Goal: Information Seeking & Learning: Learn about a topic

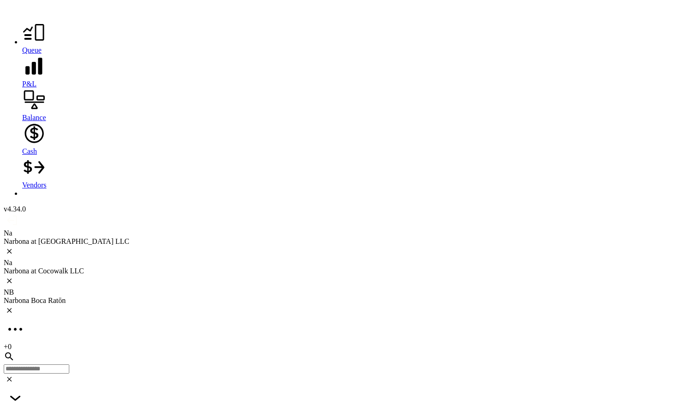
scroll to position [2045, 0]
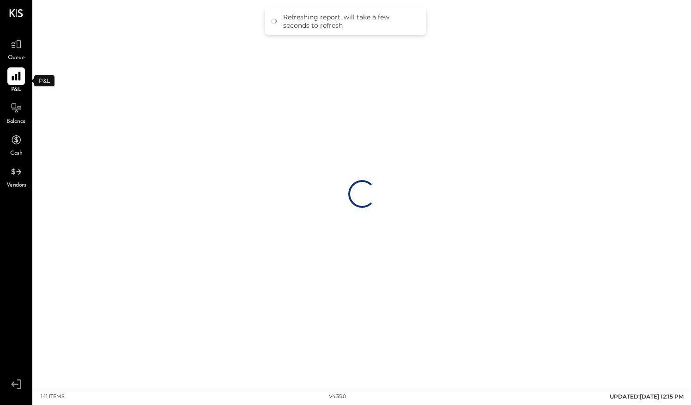
click at [15, 74] on icon at bounding box center [16, 76] width 12 height 12
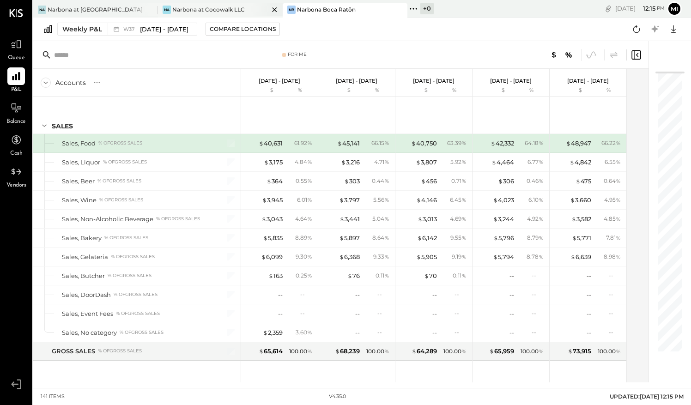
click at [201, 10] on div "Narbona at Cocowalk LLC" at bounding box center [208, 10] width 72 height 8
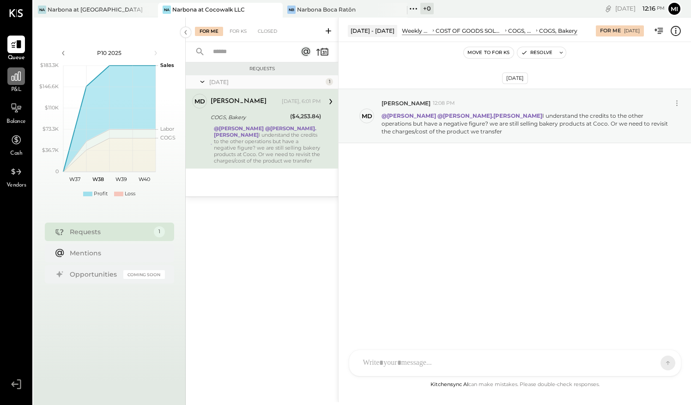
click at [15, 80] on icon at bounding box center [16, 76] width 9 height 9
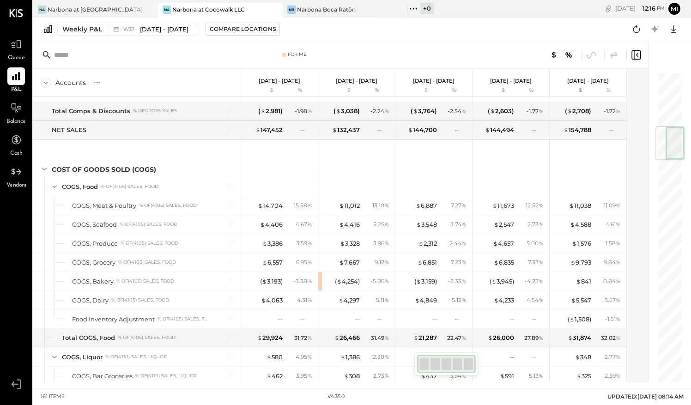
scroll to position [442, 0]
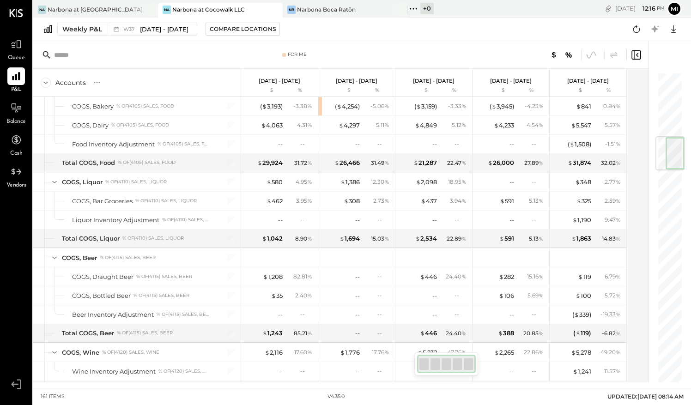
drag, startPoint x: 662, startPoint y: 108, endPoint x: 669, endPoint y: 151, distance: 43.9
click at [669, 151] on div at bounding box center [669, 153] width 29 height 34
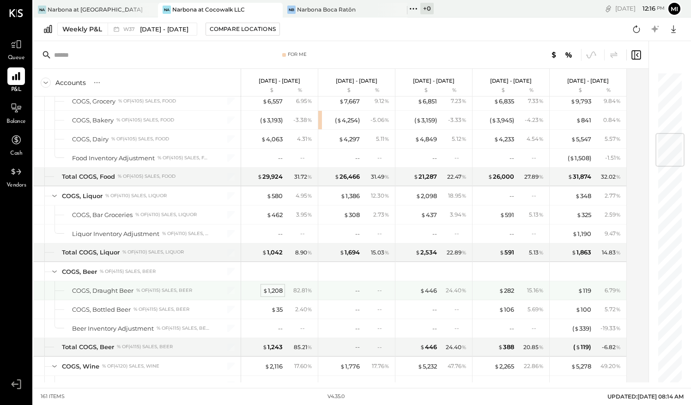
click at [278, 286] on div "$ 1,208" at bounding box center [273, 290] width 20 height 9
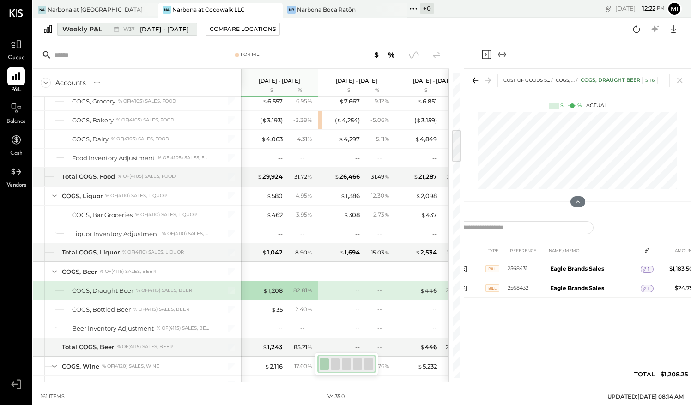
click at [97, 30] on div "Weekly P&L" at bounding box center [82, 28] width 40 height 9
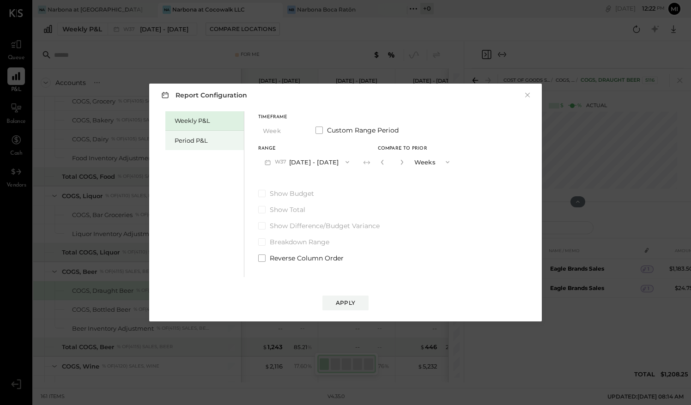
click at [199, 139] on div "Period P&L" at bounding box center [207, 140] width 65 height 9
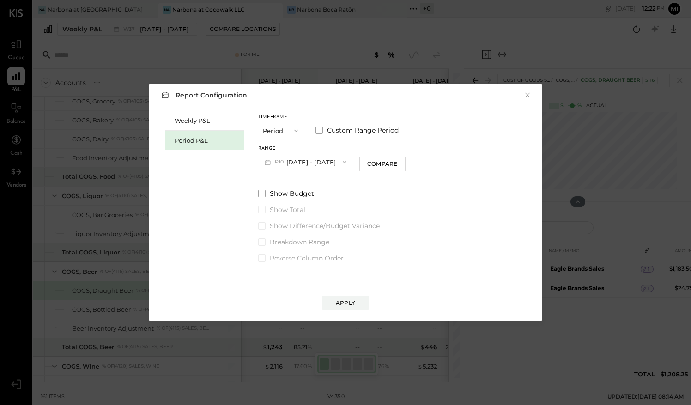
click at [348, 163] on icon "button" at bounding box center [344, 161] width 7 height 7
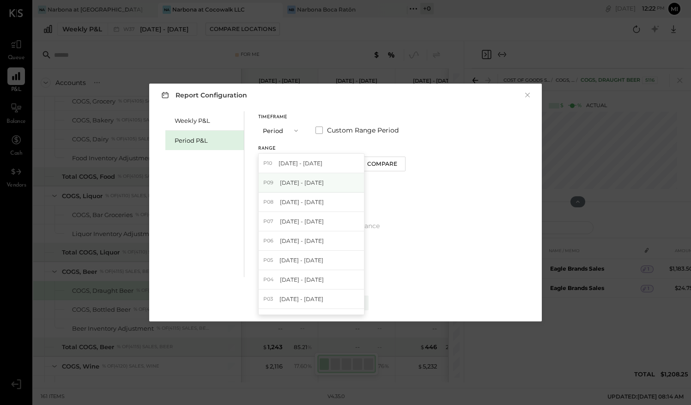
click at [309, 181] on span "[DATE] - [DATE]" at bounding box center [302, 183] width 44 height 8
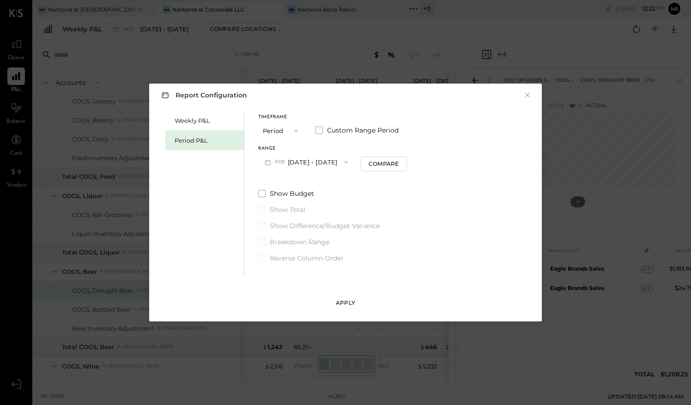
click at [348, 301] on div "Apply" at bounding box center [345, 303] width 19 height 8
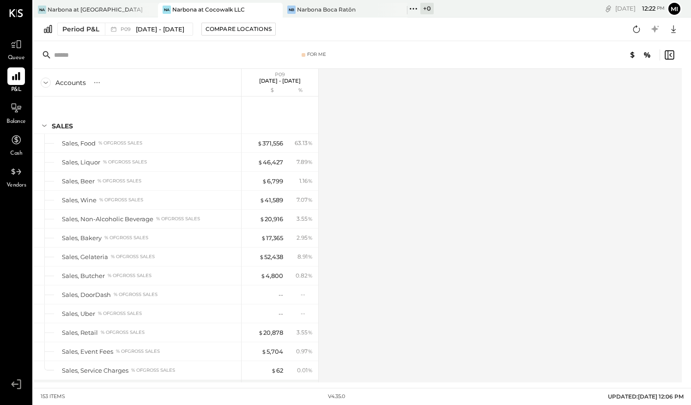
click at [513, 134] on div "Accounts S % GL P09 [DATE] - [DATE] $ % SALES Sales, Food % of GROSS SALES Sale…" at bounding box center [358, 226] width 650 height 314
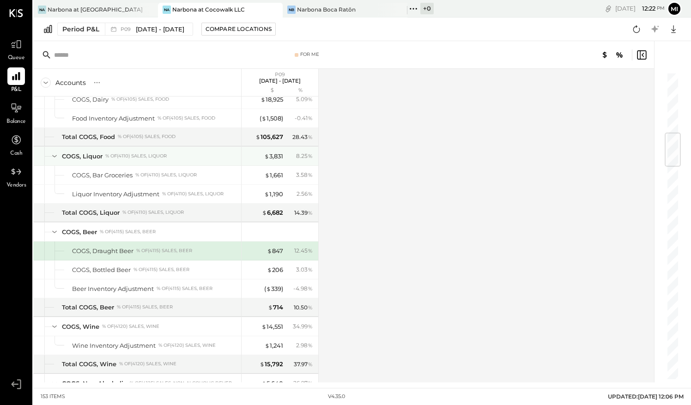
scroll to position [508, 0]
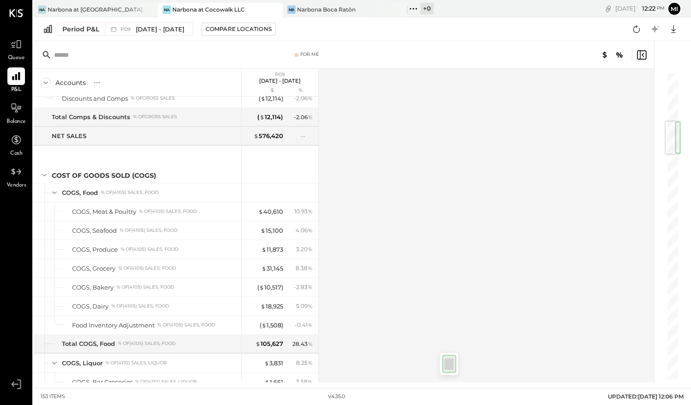
drag, startPoint x: 670, startPoint y: 145, endPoint x: 679, endPoint y: 127, distance: 20.2
click at [679, 127] on div at bounding box center [672, 138] width 16 height 34
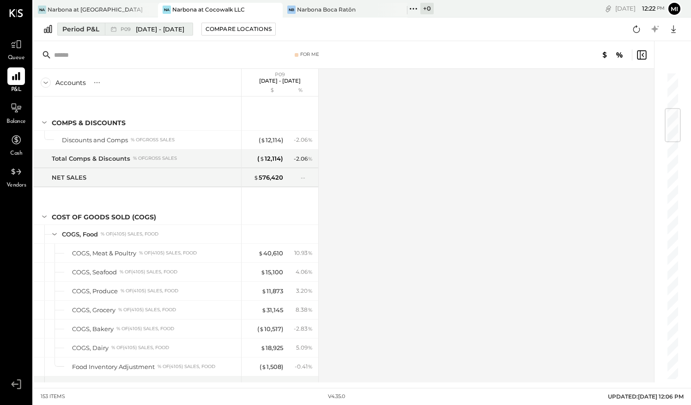
click at [130, 28] on span "P09" at bounding box center [127, 29] width 13 height 5
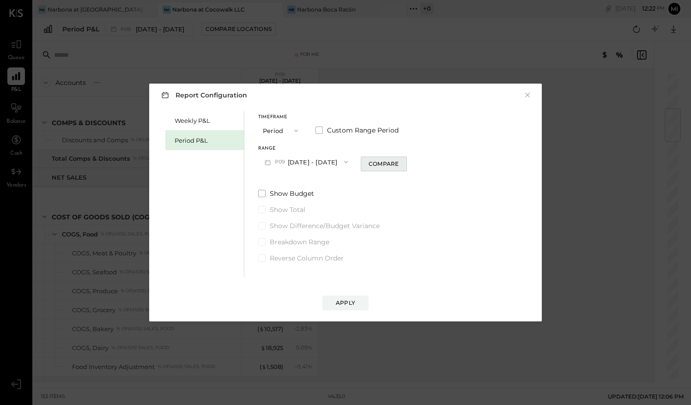
click at [389, 163] on div "Compare" at bounding box center [383, 164] width 30 height 8
click at [403, 160] on icon "button" at bounding box center [401, 162] width 6 height 6
type input "*"
click at [349, 305] on div "Apply" at bounding box center [345, 303] width 19 height 8
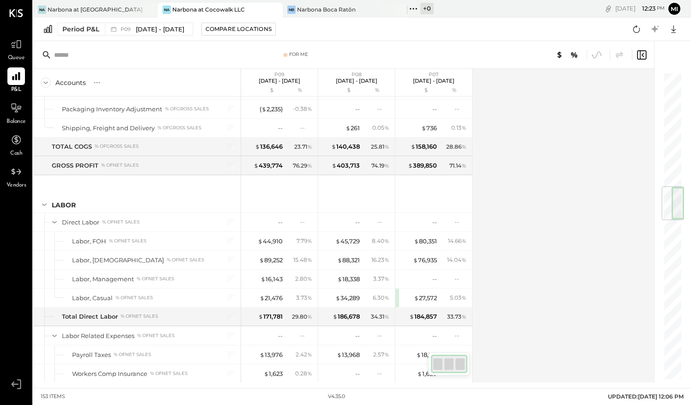
scroll to position [946, 0]
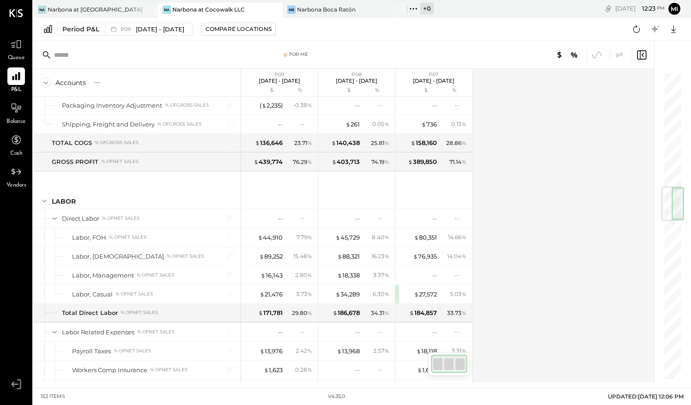
drag, startPoint x: 662, startPoint y: 96, endPoint x: 673, endPoint y: 205, distance: 109.1
click at [672, 205] on div at bounding box center [672, 204] width 23 height 34
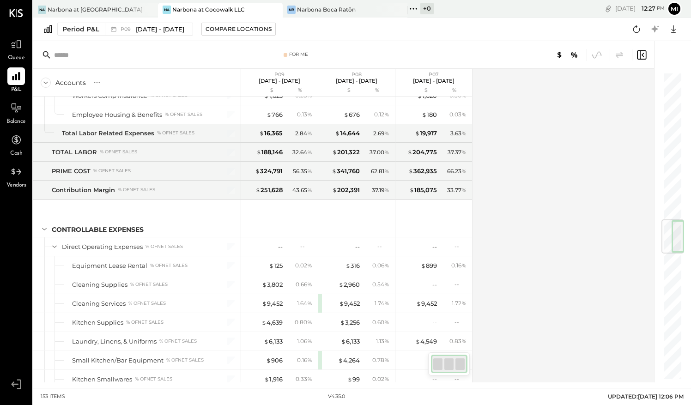
scroll to position [1274, 0]
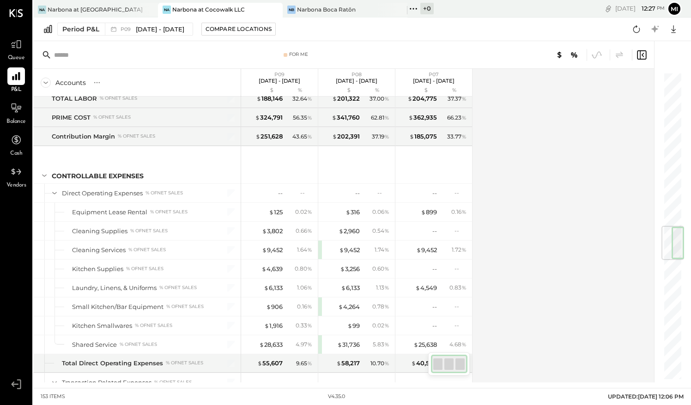
drag, startPoint x: 666, startPoint y: 195, endPoint x: 673, endPoint y: 235, distance: 40.4
click at [673, 235] on div at bounding box center [672, 243] width 23 height 34
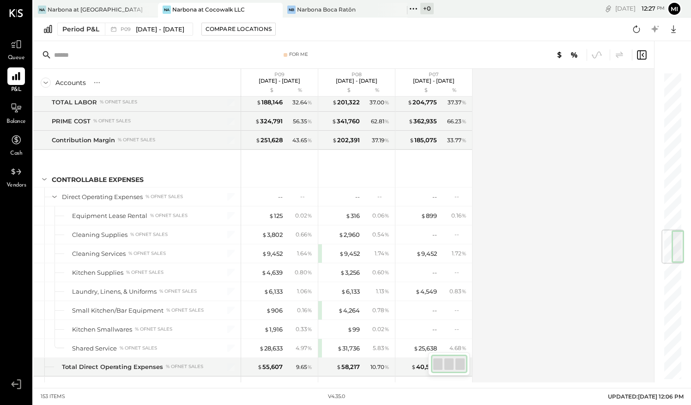
scroll to position [1304, 0]
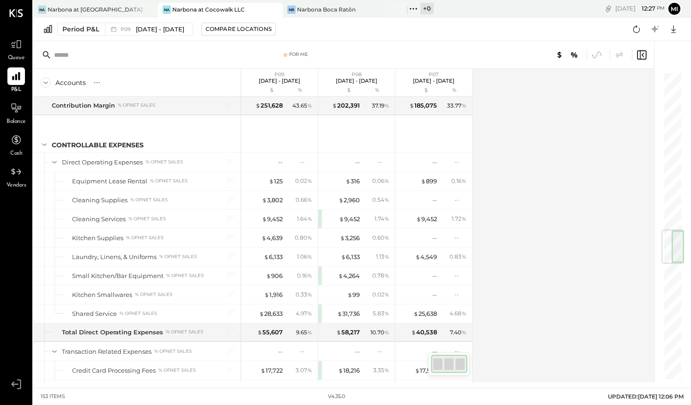
drag, startPoint x: 673, startPoint y: 235, endPoint x: 674, endPoint y: 248, distance: 13.9
click at [674, 248] on div at bounding box center [672, 246] width 23 height 34
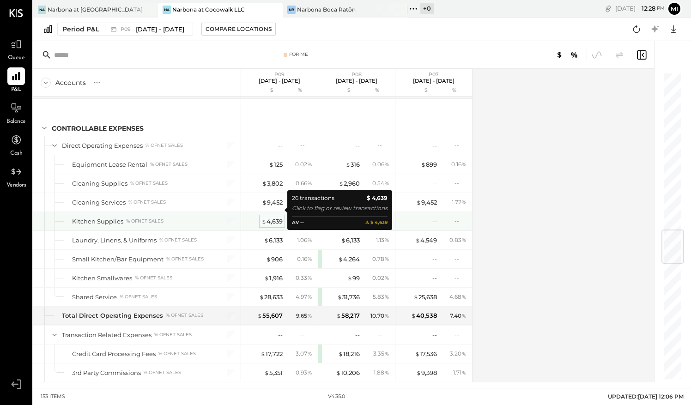
click at [272, 217] on div "$ 4,639" at bounding box center [271, 221] width 21 height 9
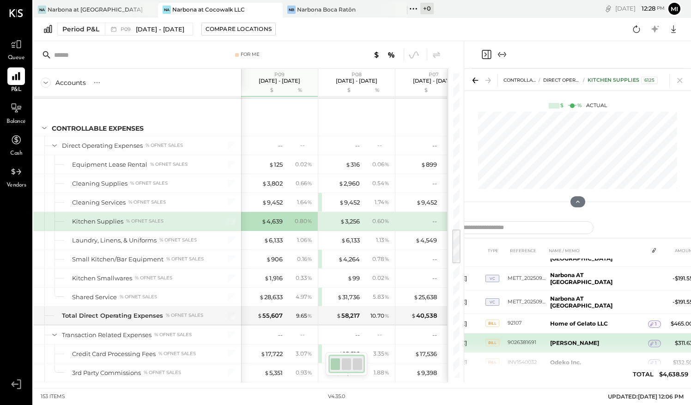
scroll to position [301, 0]
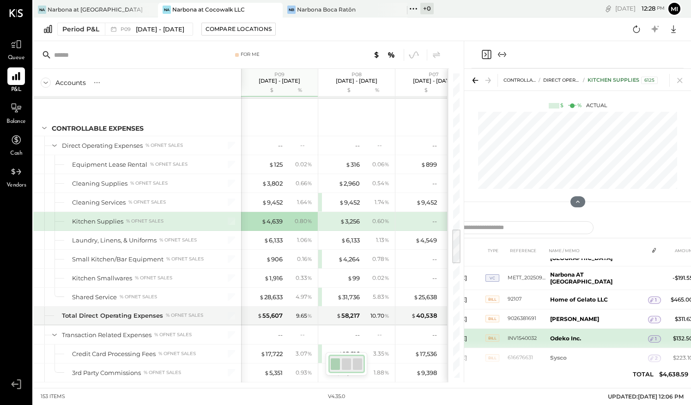
click at [560, 335] on b "Odeko Inc." at bounding box center [565, 338] width 31 height 7
click at [653, 335] on div "1" at bounding box center [654, 338] width 13 height 7
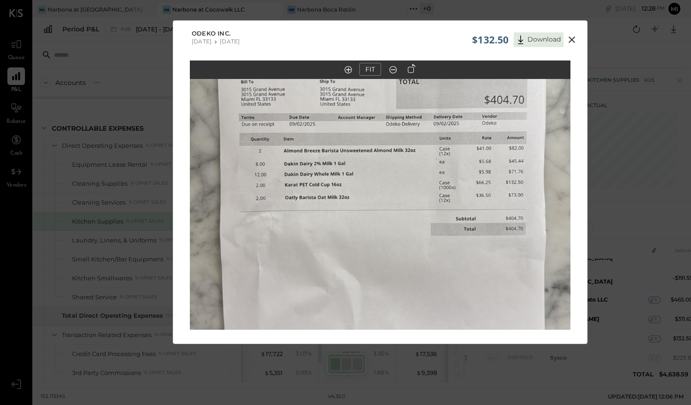
click at [568, 36] on icon at bounding box center [571, 39] width 6 height 6
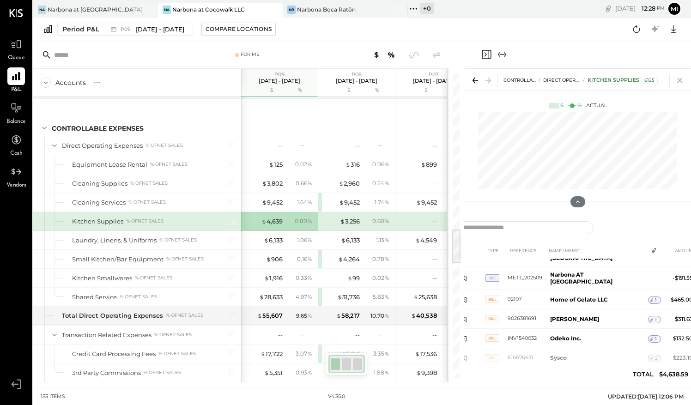
click at [679, 77] on icon at bounding box center [679, 80] width 13 height 13
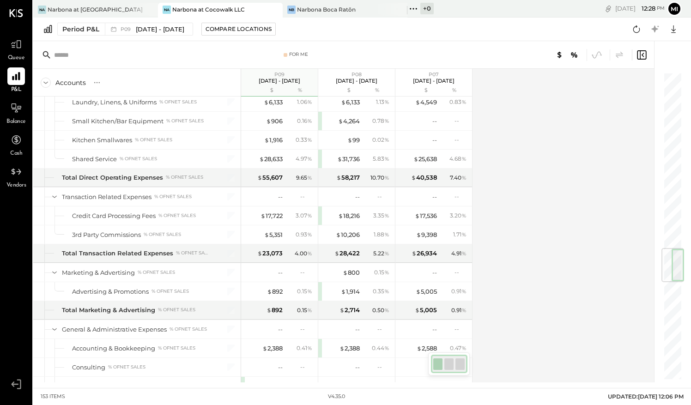
scroll to position [1490, 0]
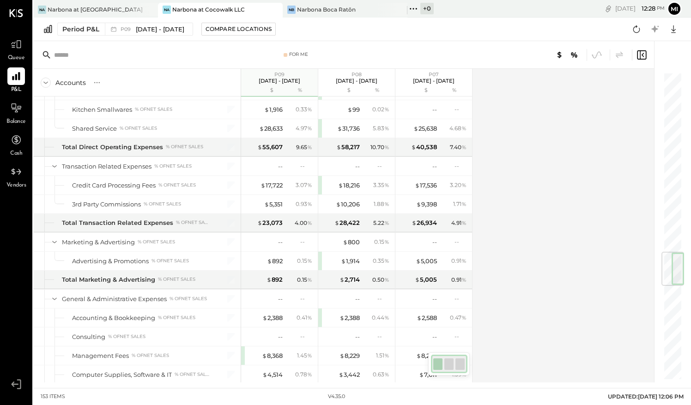
drag, startPoint x: 676, startPoint y: 252, endPoint x: 676, endPoint y: 268, distance: 16.6
click at [676, 268] on div at bounding box center [672, 269] width 23 height 34
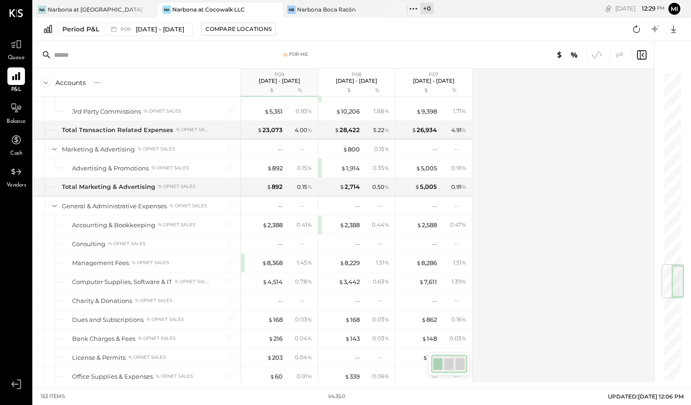
scroll to position [1594, 0]
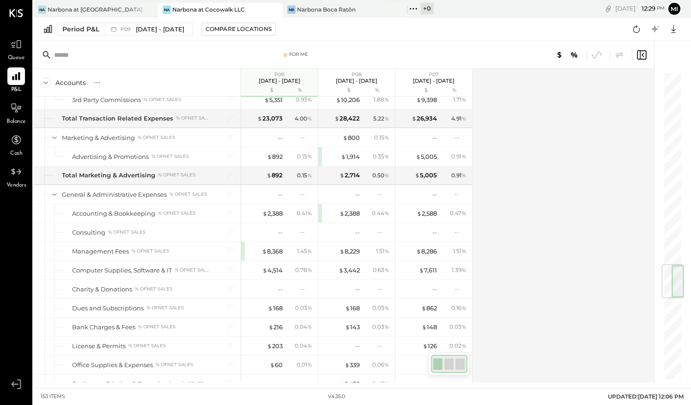
drag, startPoint x: 675, startPoint y: 266, endPoint x: 678, endPoint y: 280, distance: 15.1
click at [678, 280] on div at bounding box center [672, 281] width 23 height 34
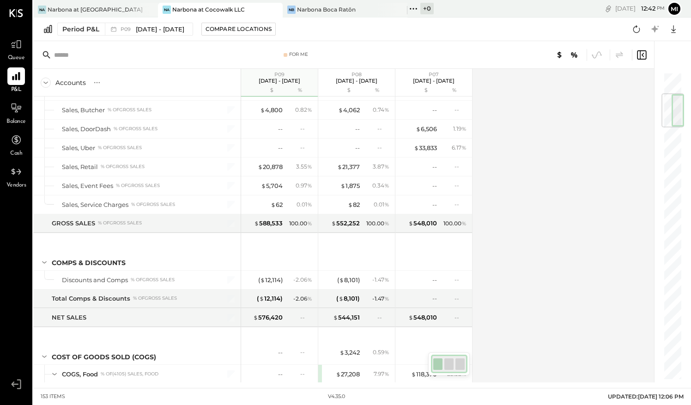
scroll to position [162, 0]
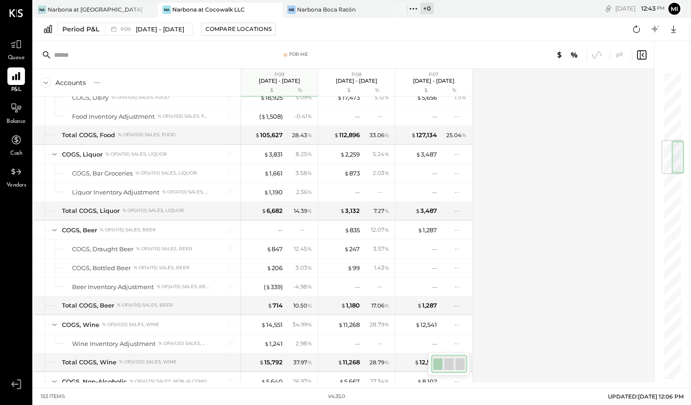
drag, startPoint x: 672, startPoint y: 278, endPoint x: 689, endPoint y: 154, distance: 124.9
click at [689, 154] on div "For Me Accounts S % GL P09 [DATE] - [DATE] $ % P08 [DATE] - [DATE] $ % P07 [DAT…" at bounding box center [362, 211] width 658 height 341
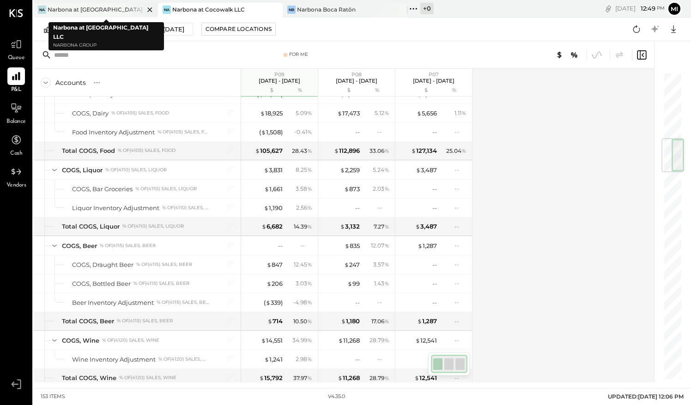
click at [121, 7] on div "Narbona at [GEOGRAPHIC_DATA] LLC" at bounding box center [96, 10] width 97 height 8
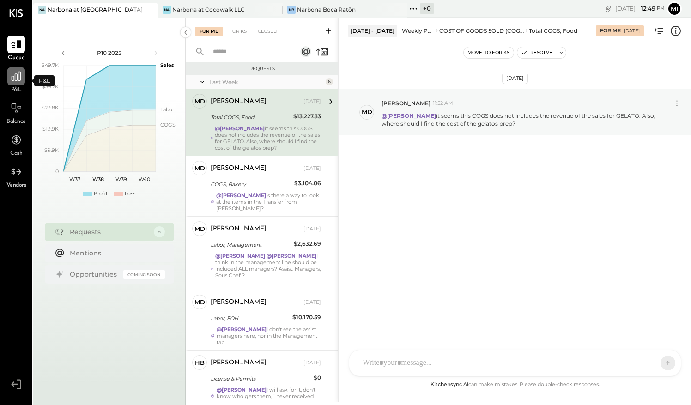
click at [17, 80] on icon at bounding box center [16, 76] width 9 height 9
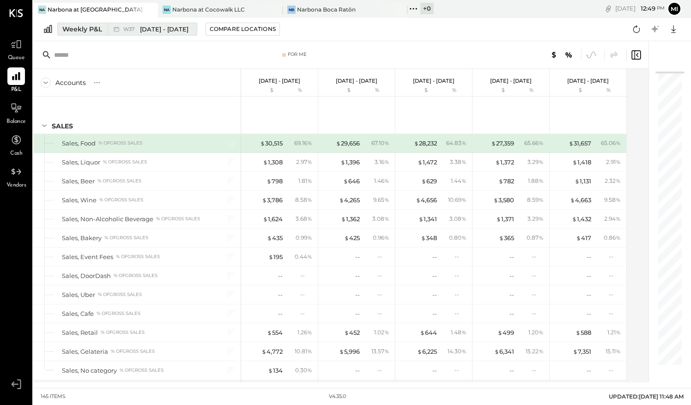
click at [77, 32] on div "Weekly P&L" at bounding box center [82, 28] width 40 height 9
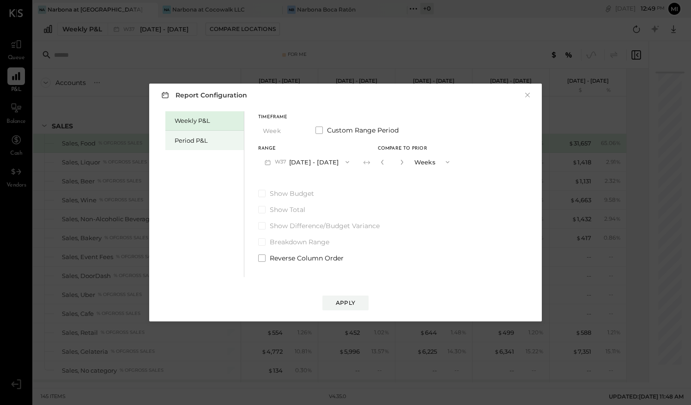
click at [187, 139] on div "Period P&L" at bounding box center [207, 140] width 65 height 9
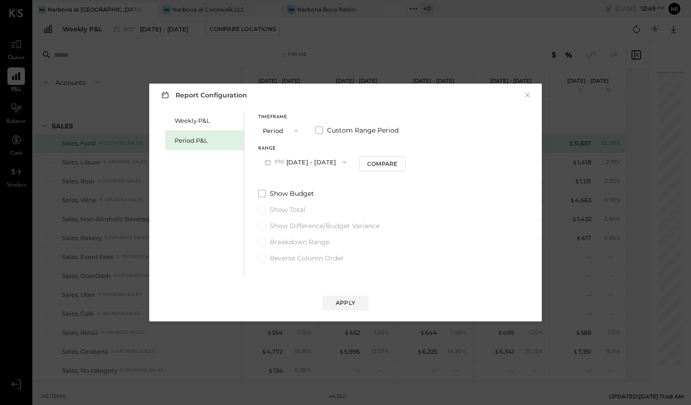
click at [348, 163] on icon "button" at bounding box center [344, 161] width 7 height 7
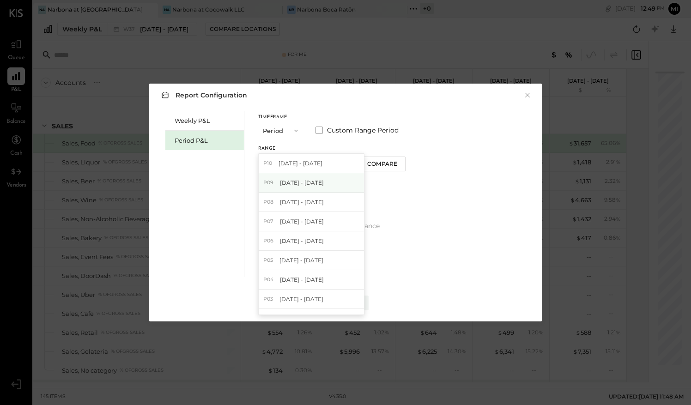
click at [318, 183] on span "[DATE] - [DATE]" at bounding box center [302, 183] width 44 height 8
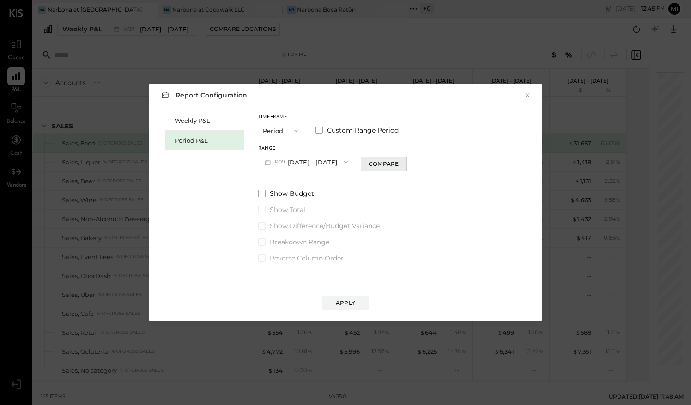
click at [399, 167] on div "Compare" at bounding box center [383, 164] width 30 height 8
click at [403, 159] on icon "button" at bounding box center [401, 162] width 6 height 6
type input "*"
click at [346, 301] on div "Apply" at bounding box center [345, 303] width 19 height 8
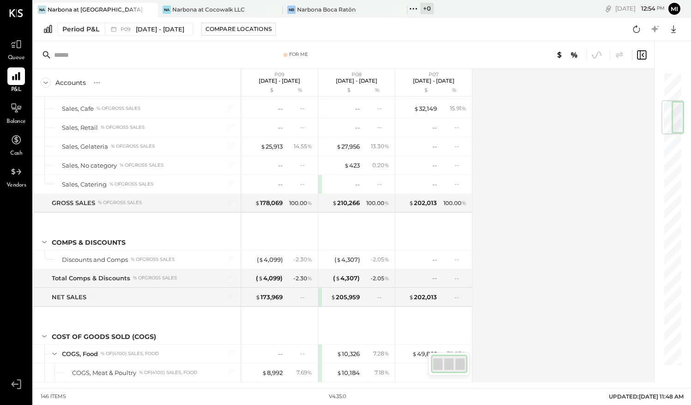
drag, startPoint x: 671, startPoint y: 100, endPoint x: 674, endPoint y: 112, distance: 12.2
click at [674, 112] on div at bounding box center [672, 117] width 23 height 34
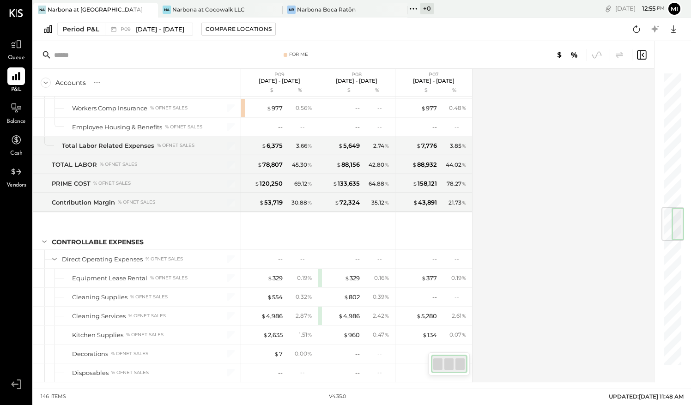
scroll to position [1117, 0]
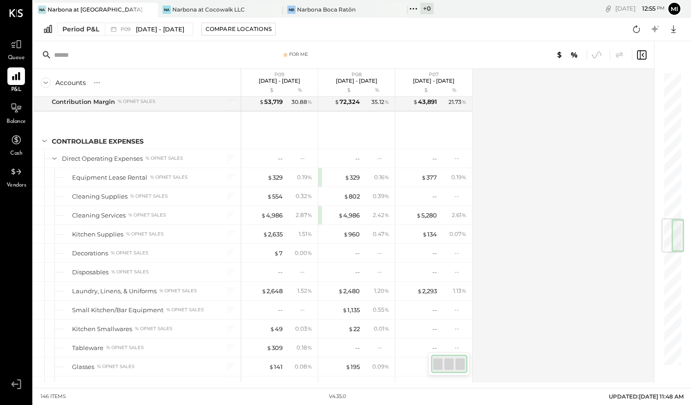
drag, startPoint x: 670, startPoint y: 109, endPoint x: 688, endPoint y: 230, distance: 122.6
click at [690, 234] on html "Queue P&L Balance Cash Vendors v 4.35.0 Na Narbona at [GEOGRAPHIC_DATA] LLC [GE…" at bounding box center [345, 202] width 691 height 405
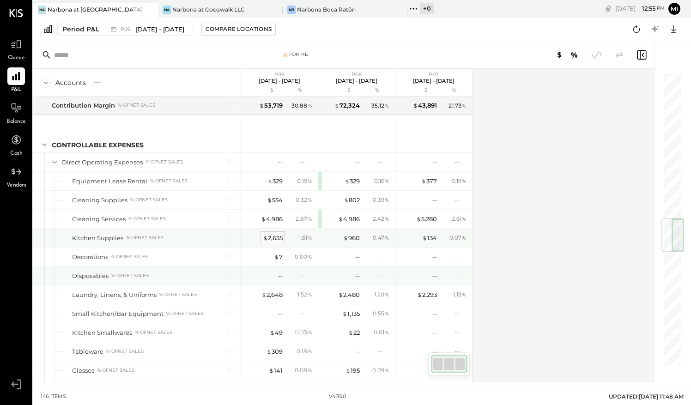
click at [278, 234] on div "$ 2,635" at bounding box center [273, 238] width 20 height 9
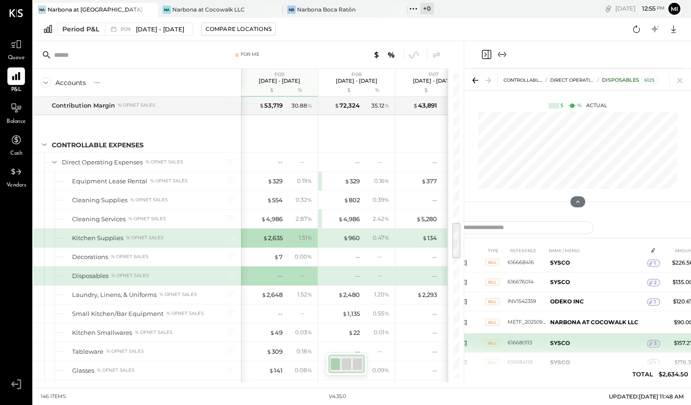
scroll to position [182, 0]
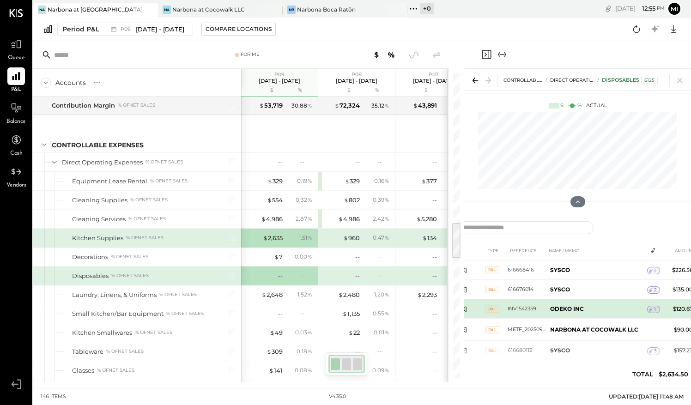
click at [566, 305] on b "ODEKO INC" at bounding box center [567, 308] width 34 height 7
click at [564, 306] on b "ODEKO INC" at bounding box center [567, 308] width 34 height 7
drag, startPoint x: 564, startPoint y: 306, endPoint x: 560, endPoint y: 305, distance: 4.8
click at [560, 305] on b "ODEKO INC" at bounding box center [567, 308] width 34 height 7
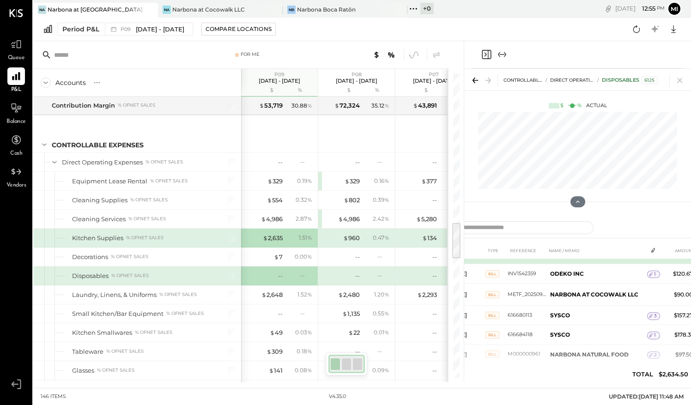
scroll to position [228, 0]
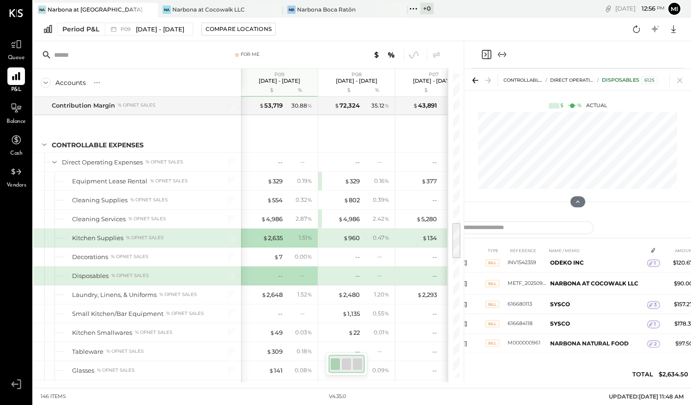
click at [653, 258] on th at bounding box center [654, 250] width 14 height 17
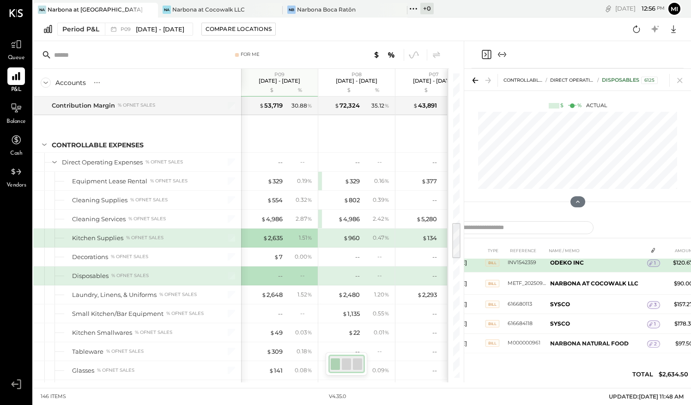
click at [654, 261] on span "1" at bounding box center [655, 263] width 2 height 6
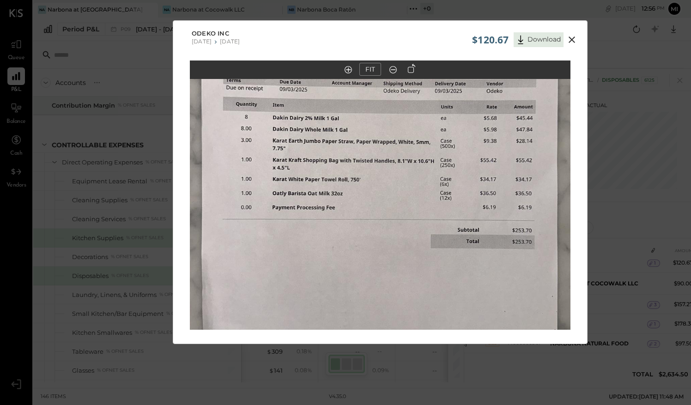
click at [571, 37] on icon at bounding box center [571, 39] width 11 height 11
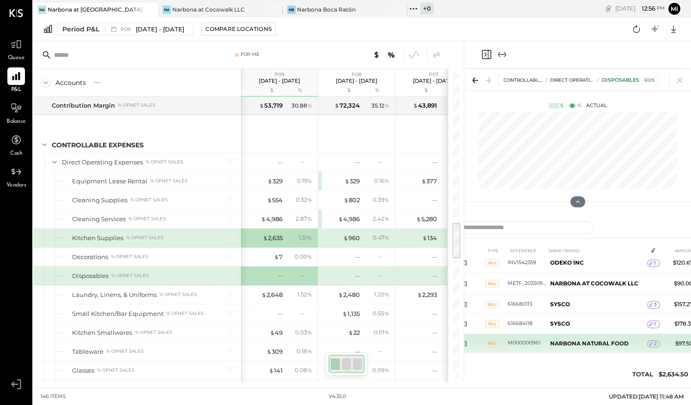
click at [654, 341] on span "2" at bounding box center [655, 344] width 3 height 6
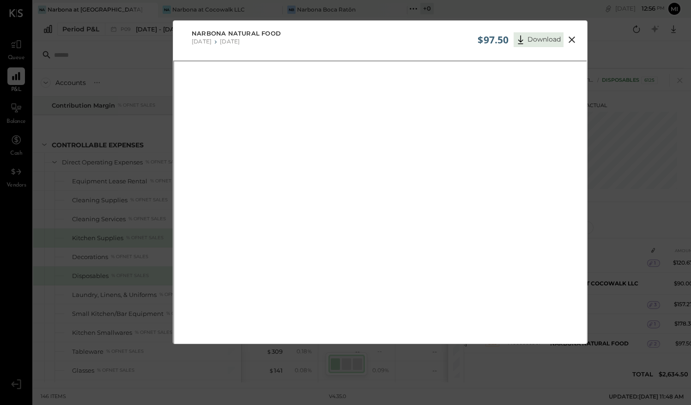
click at [569, 38] on icon at bounding box center [571, 39] width 6 height 6
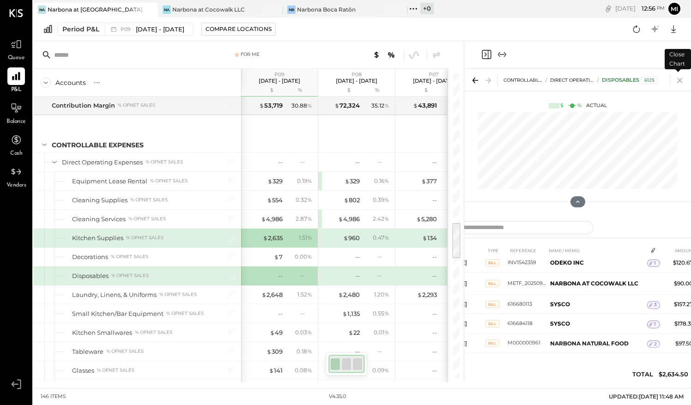
click at [683, 80] on icon at bounding box center [679, 80] width 13 height 13
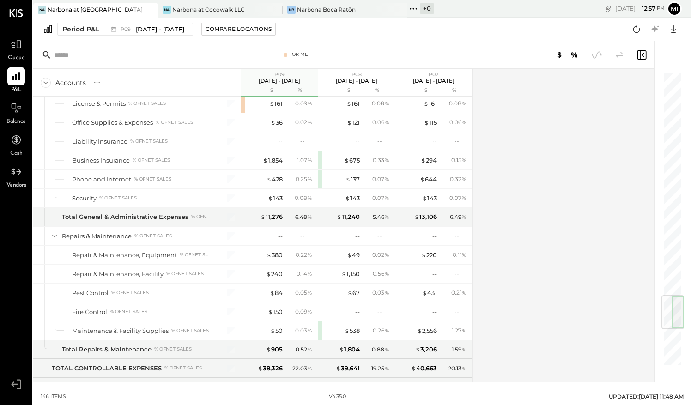
scroll to position [1851, 0]
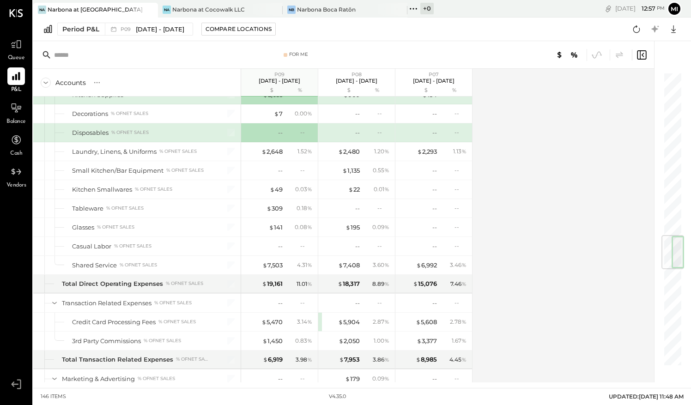
drag, startPoint x: 670, startPoint y: 231, endPoint x: 669, endPoint y: 243, distance: 12.0
click at [669, 243] on div at bounding box center [672, 252] width 23 height 34
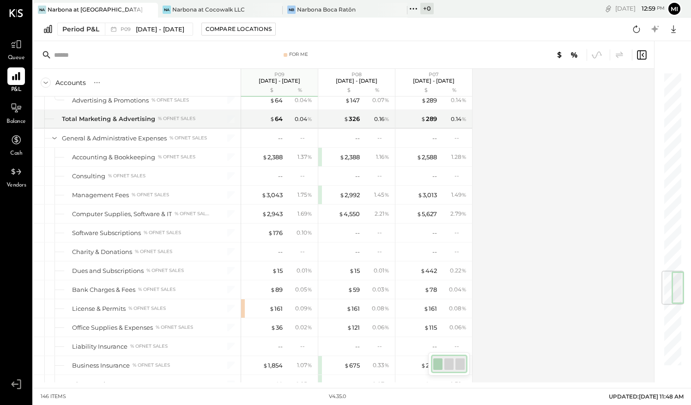
scroll to position [1647, 0]
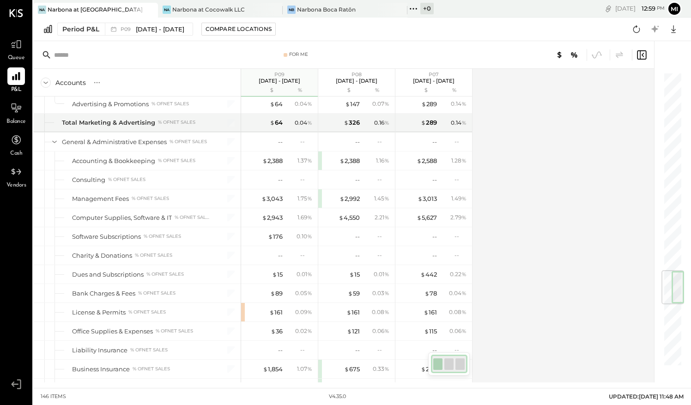
drag, startPoint x: 681, startPoint y: 243, endPoint x: 664, endPoint y: 289, distance: 48.8
click at [663, 289] on div at bounding box center [672, 287] width 23 height 34
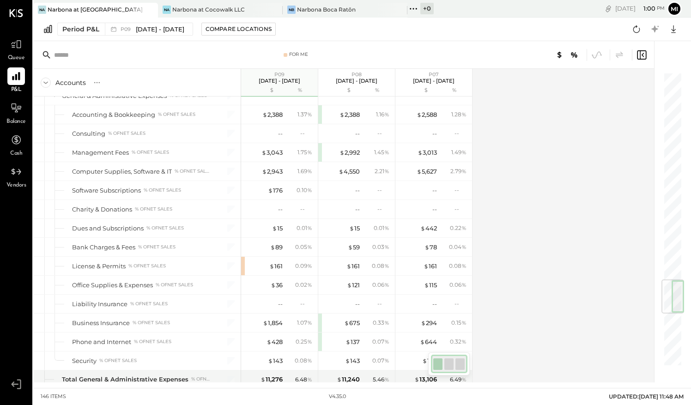
scroll to position [1739, 0]
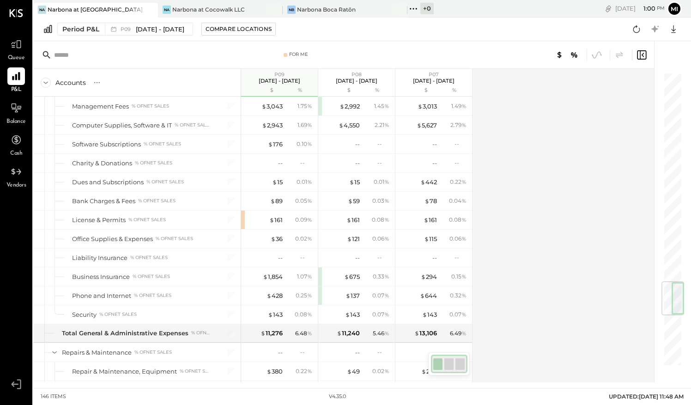
drag, startPoint x: 671, startPoint y: 282, endPoint x: 671, endPoint y: 293, distance: 11.1
click at [671, 293] on div at bounding box center [672, 298] width 23 height 34
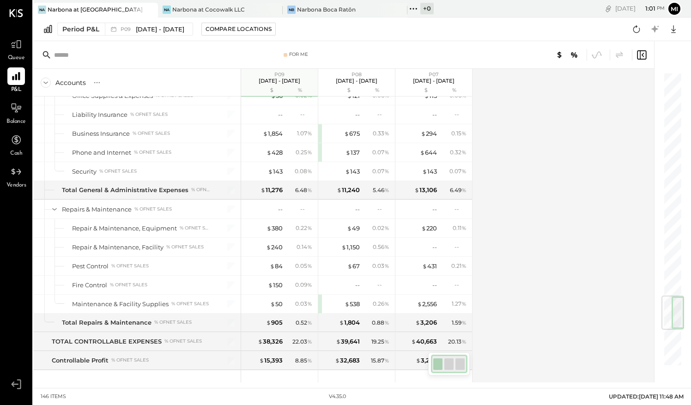
scroll to position [1898, 0]
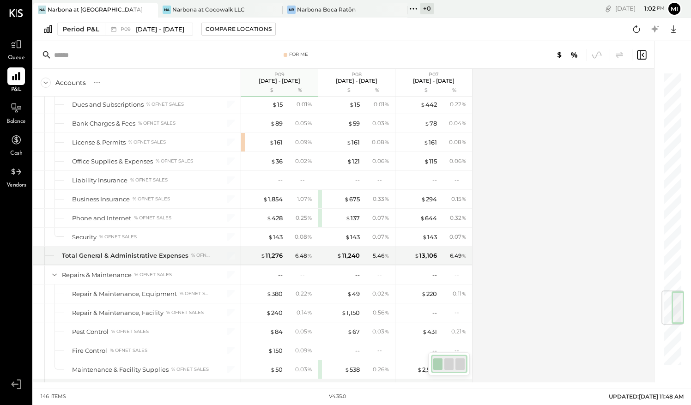
drag, startPoint x: 671, startPoint y: 293, endPoint x: 667, endPoint y: 309, distance: 17.1
click at [667, 309] on div at bounding box center [672, 307] width 23 height 34
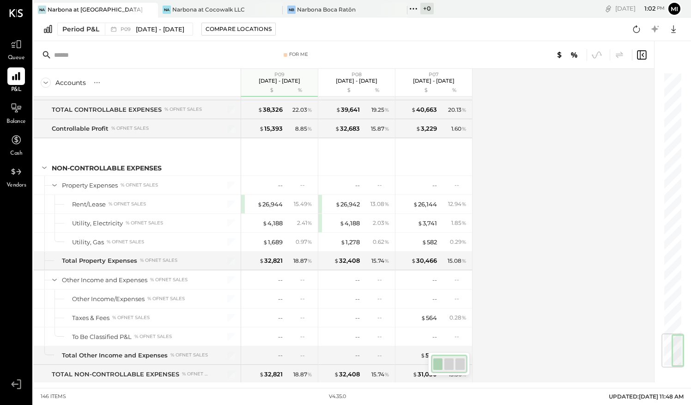
scroll to position [2176, 0]
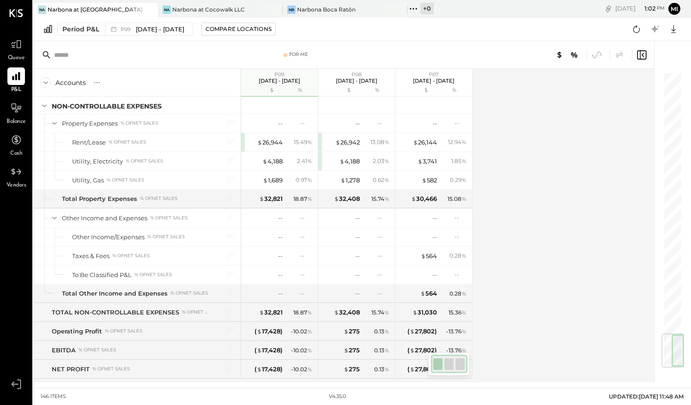
drag, startPoint x: 667, startPoint y: 309, endPoint x: 662, endPoint y: 362, distance: 52.4
click at [662, 363] on div at bounding box center [672, 350] width 23 height 34
